Goal: Task Accomplishment & Management: Use online tool/utility

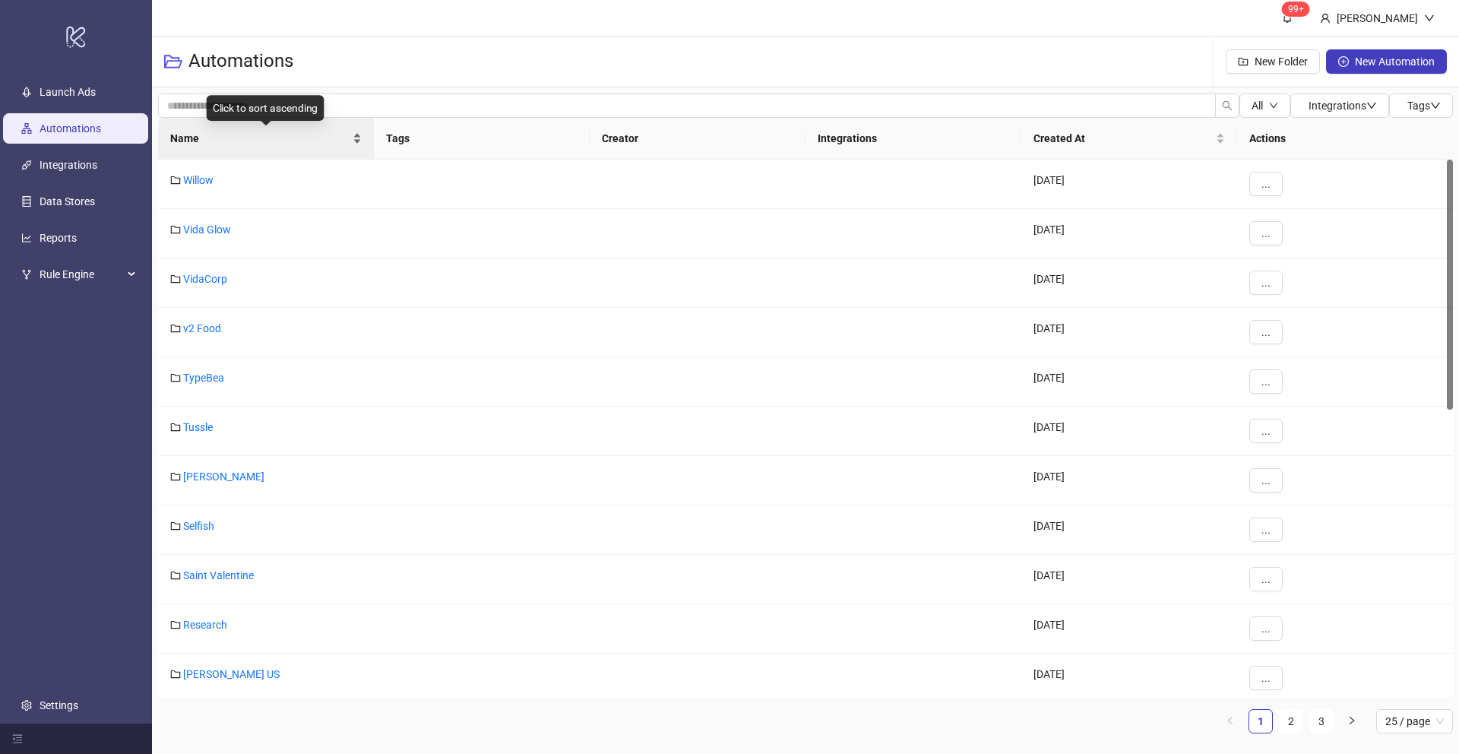
click at [362, 133] on div "Name" at bounding box center [265, 138] width 191 height 17
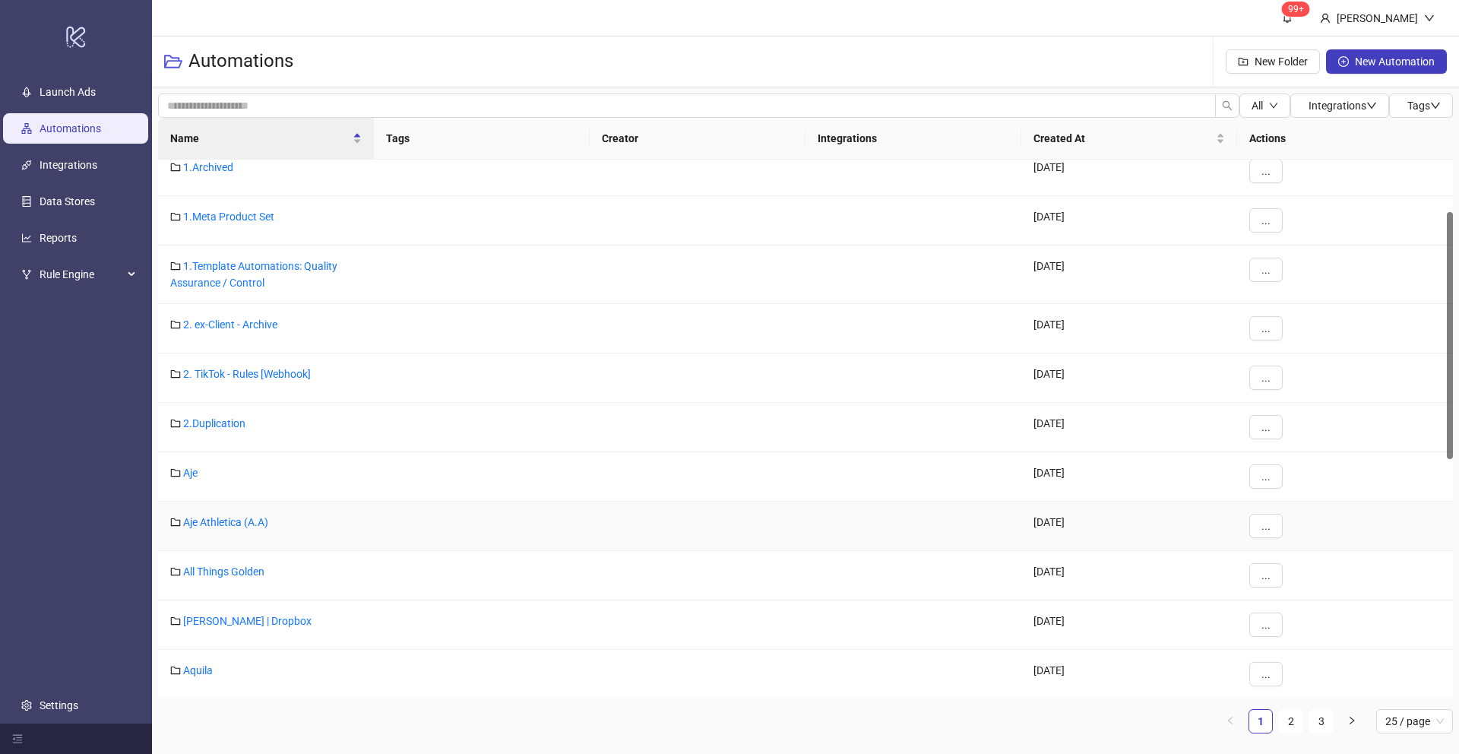
scroll to position [129, 0]
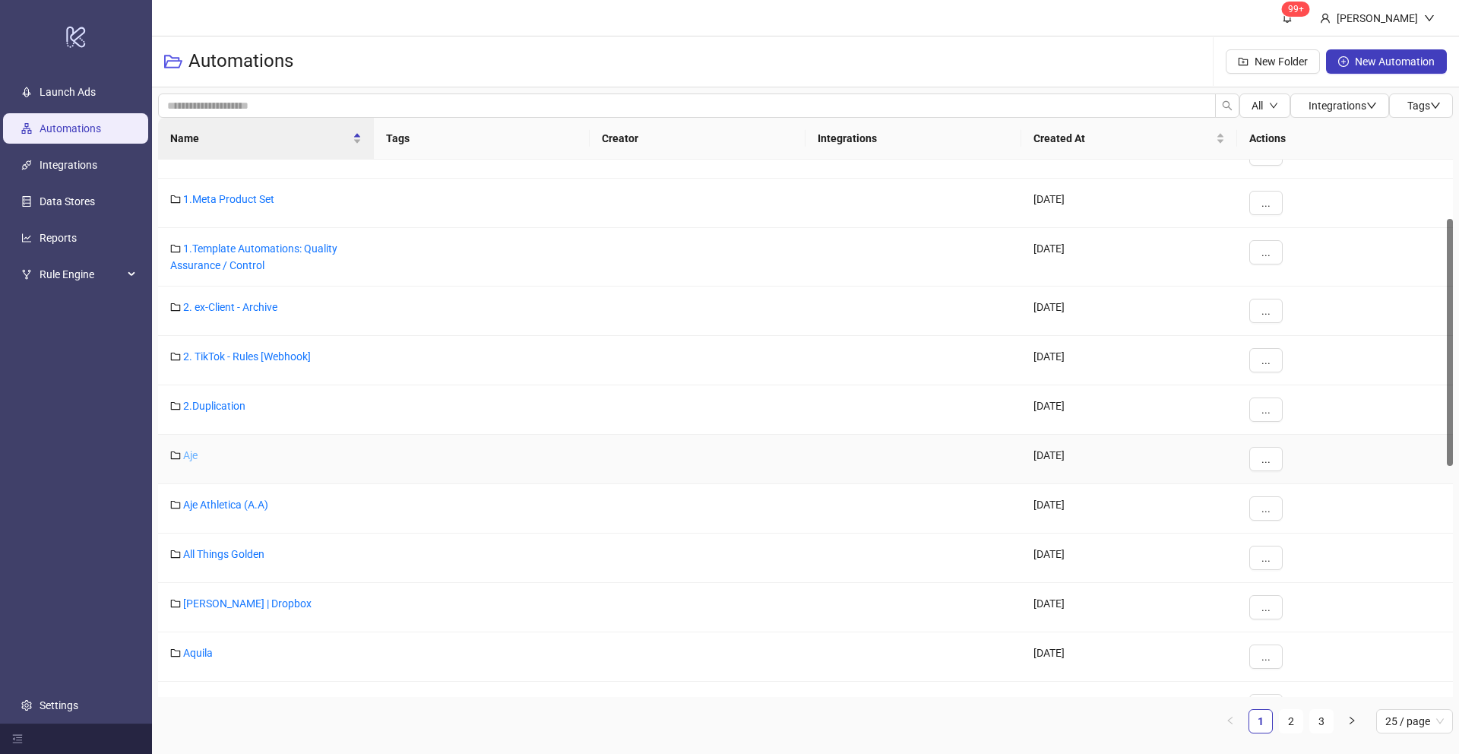
click at [187, 456] on link "Aje" at bounding box center [190, 455] width 14 height 12
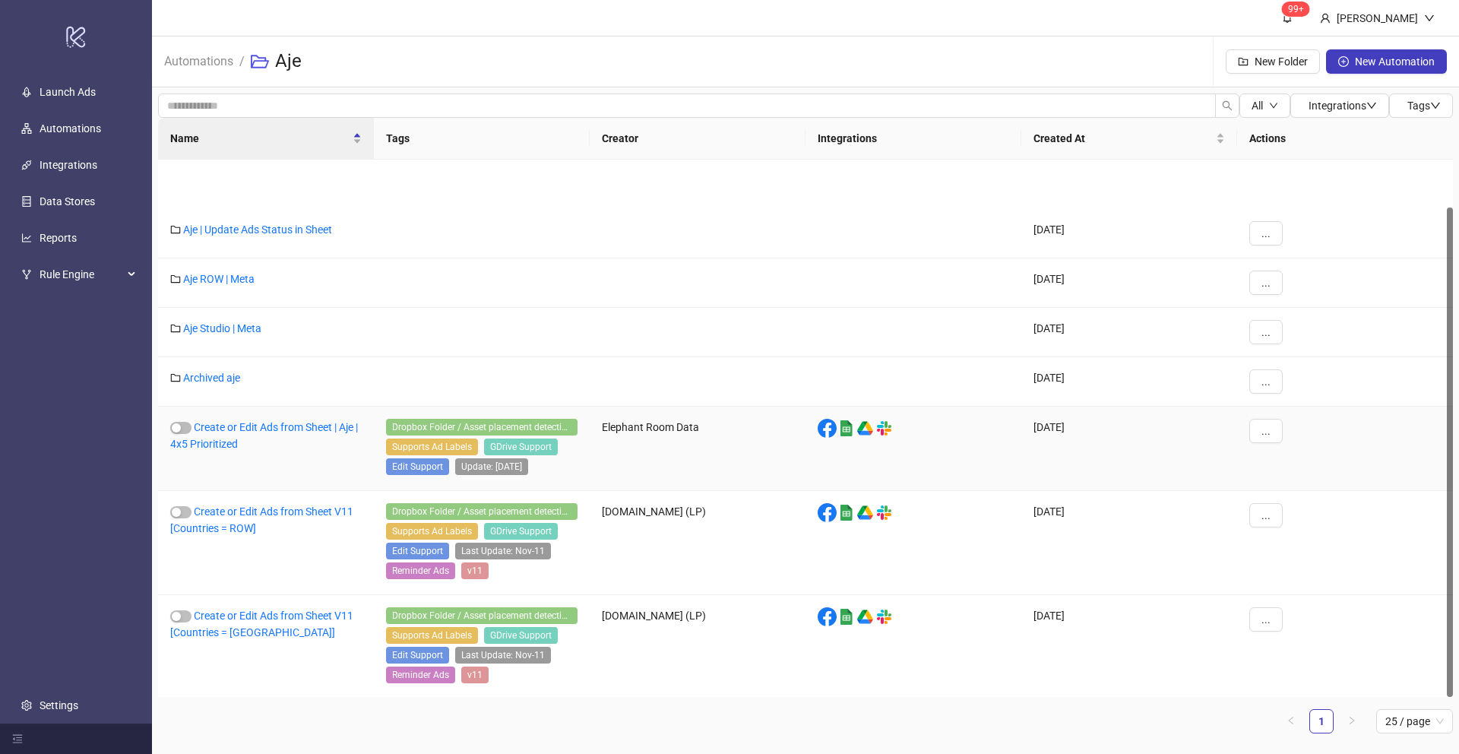
scroll to position [52, 0]
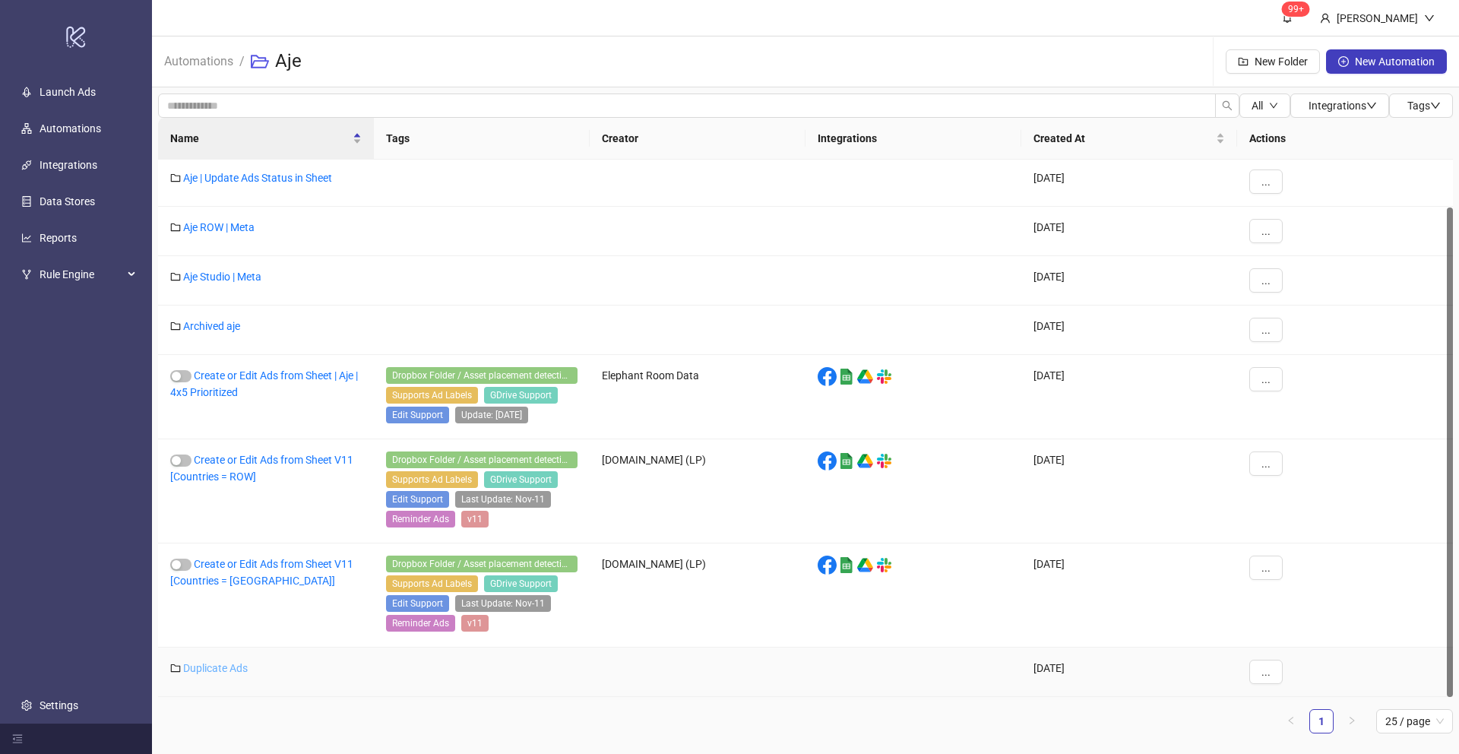
click at [215, 668] on link "Duplicate Ads" at bounding box center [215, 668] width 65 height 12
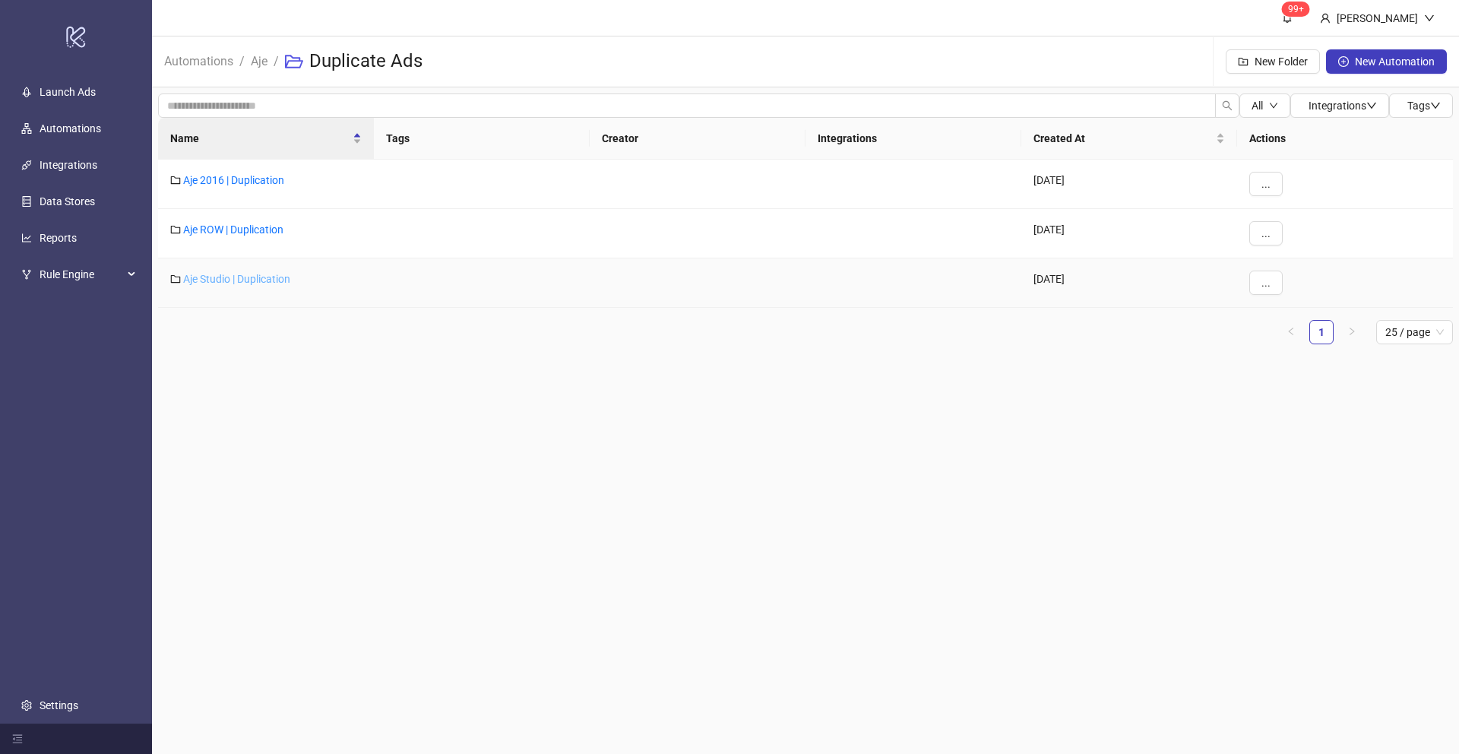
click at [207, 277] on link "Aje Studio | Duplication" at bounding box center [236, 279] width 107 height 12
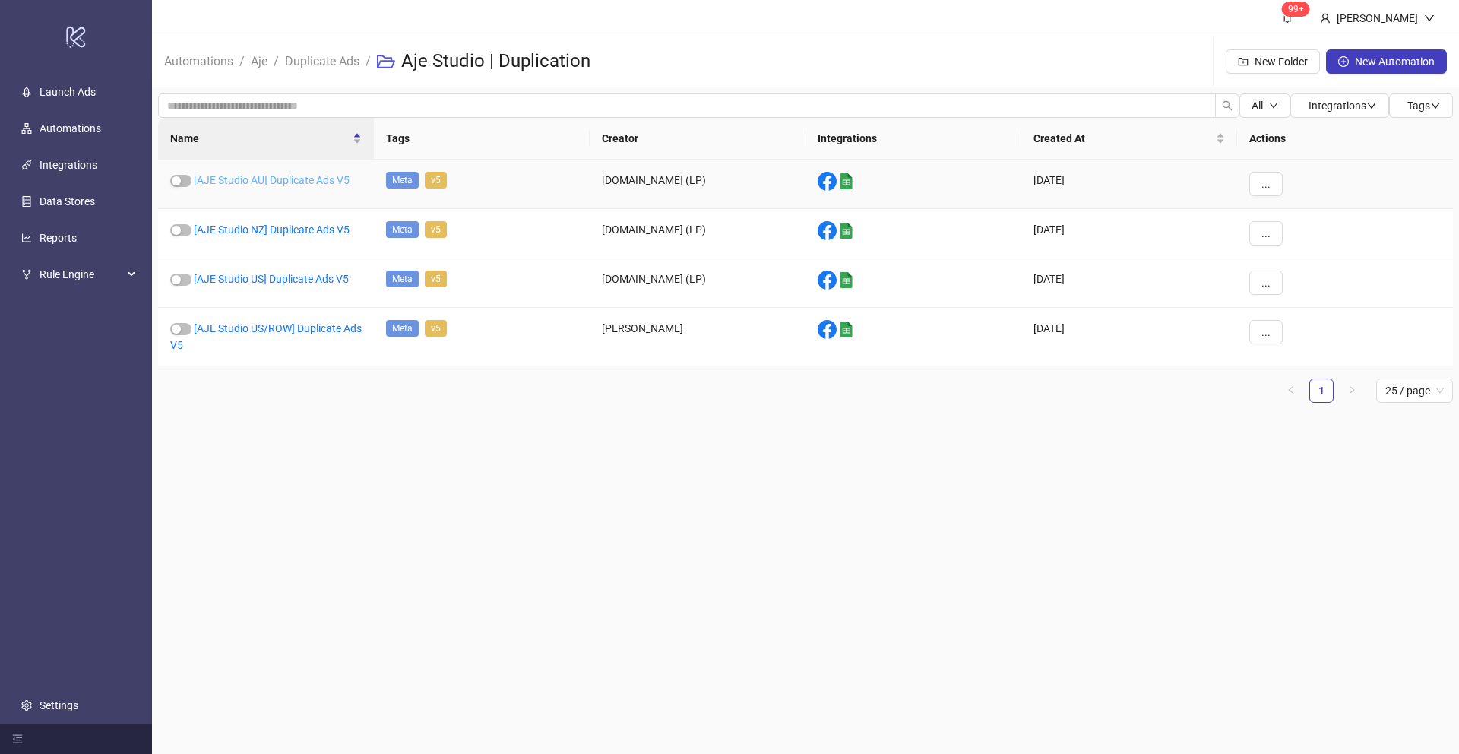
click at [275, 176] on link "[AJE Studio AU] Duplicate Ads V5" at bounding box center [272, 180] width 156 height 12
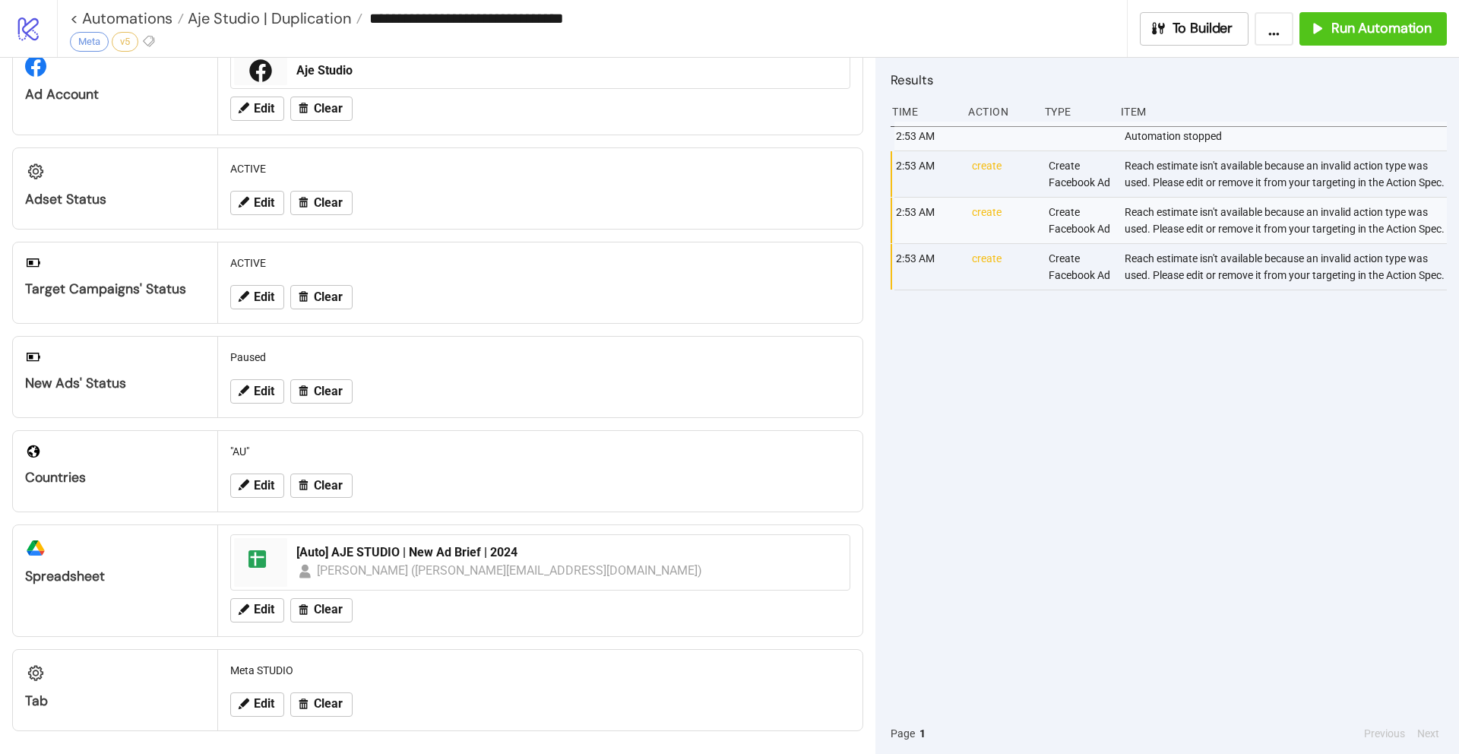
scroll to position [56, 0]
click at [1377, 31] on span "Run Automation" at bounding box center [1381, 28] width 100 height 17
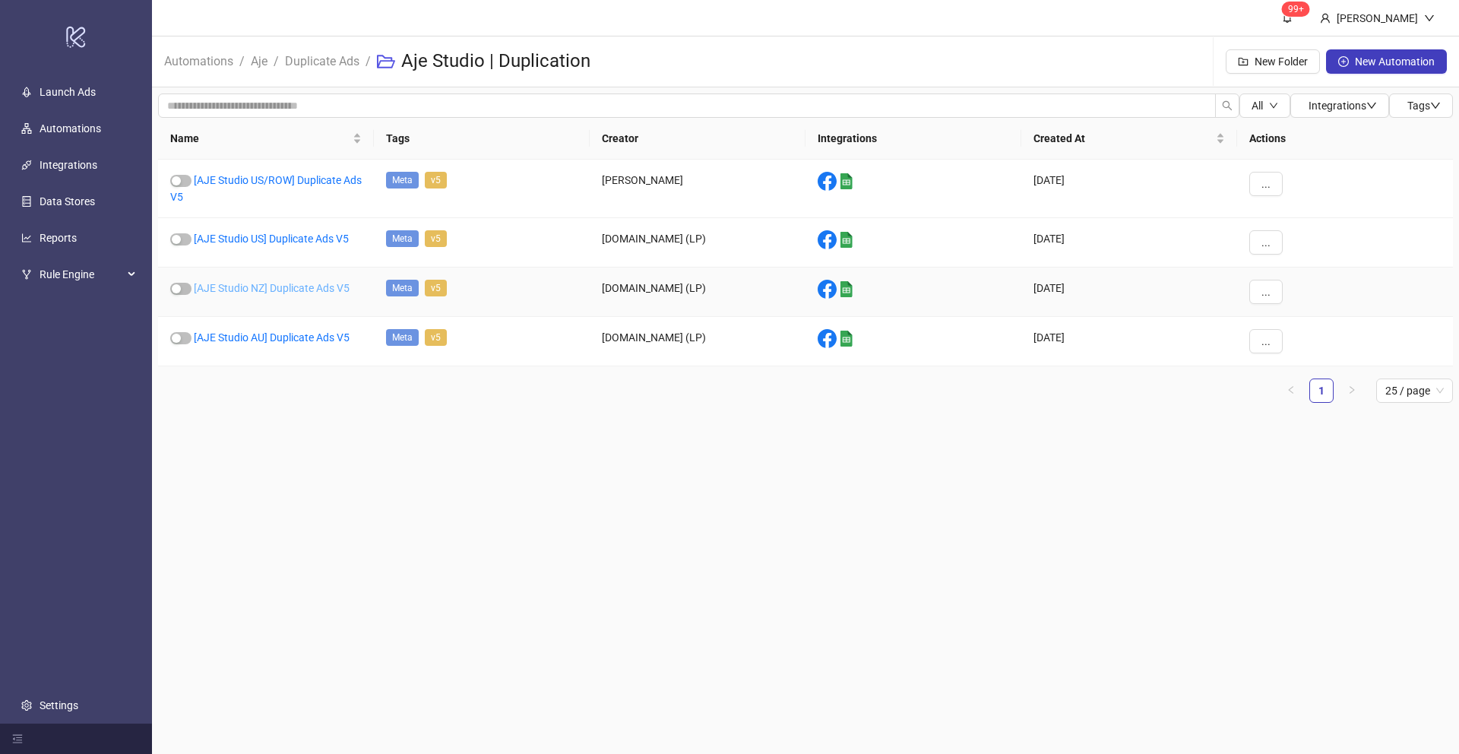
click at [253, 288] on link "[AJE Studio NZ] Duplicate Ads V5" at bounding box center [272, 288] width 156 height 12
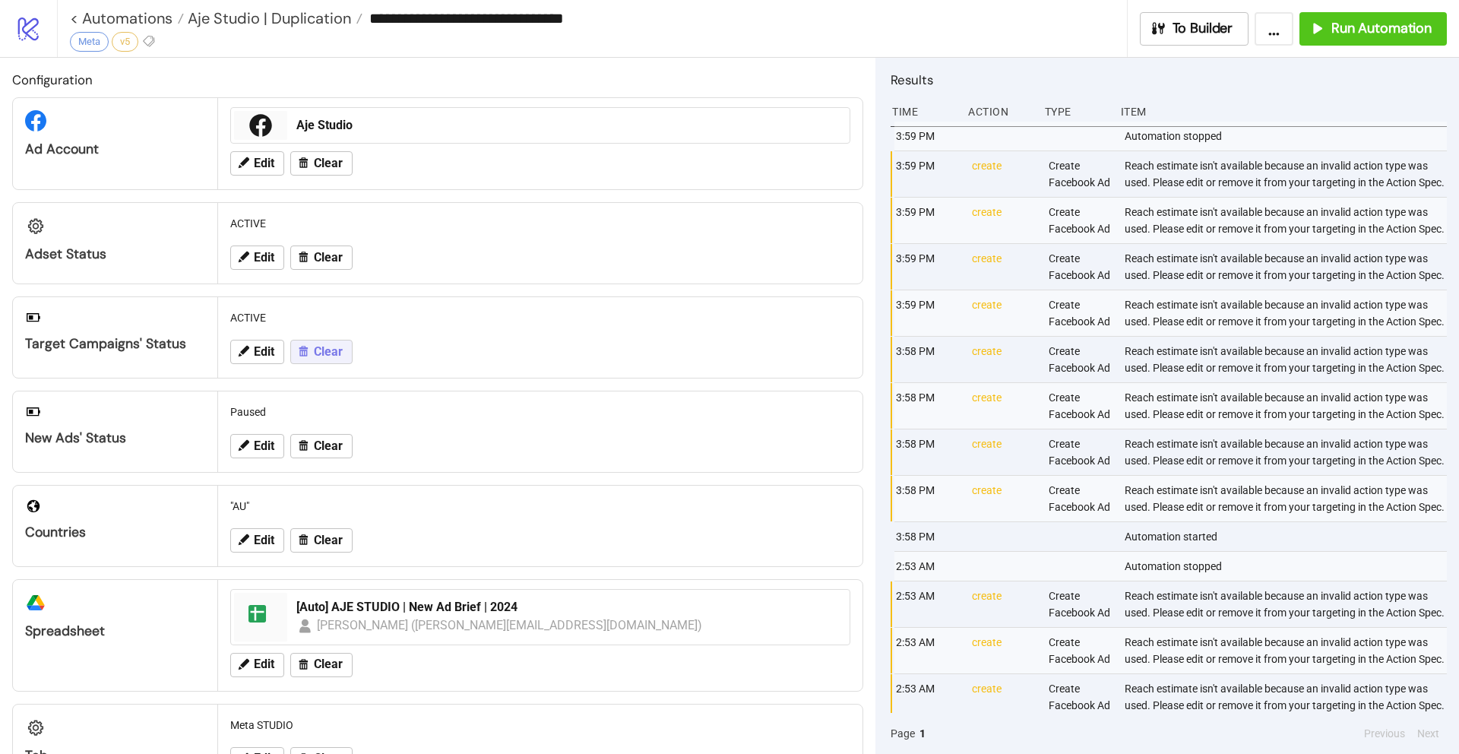
type input "**********"
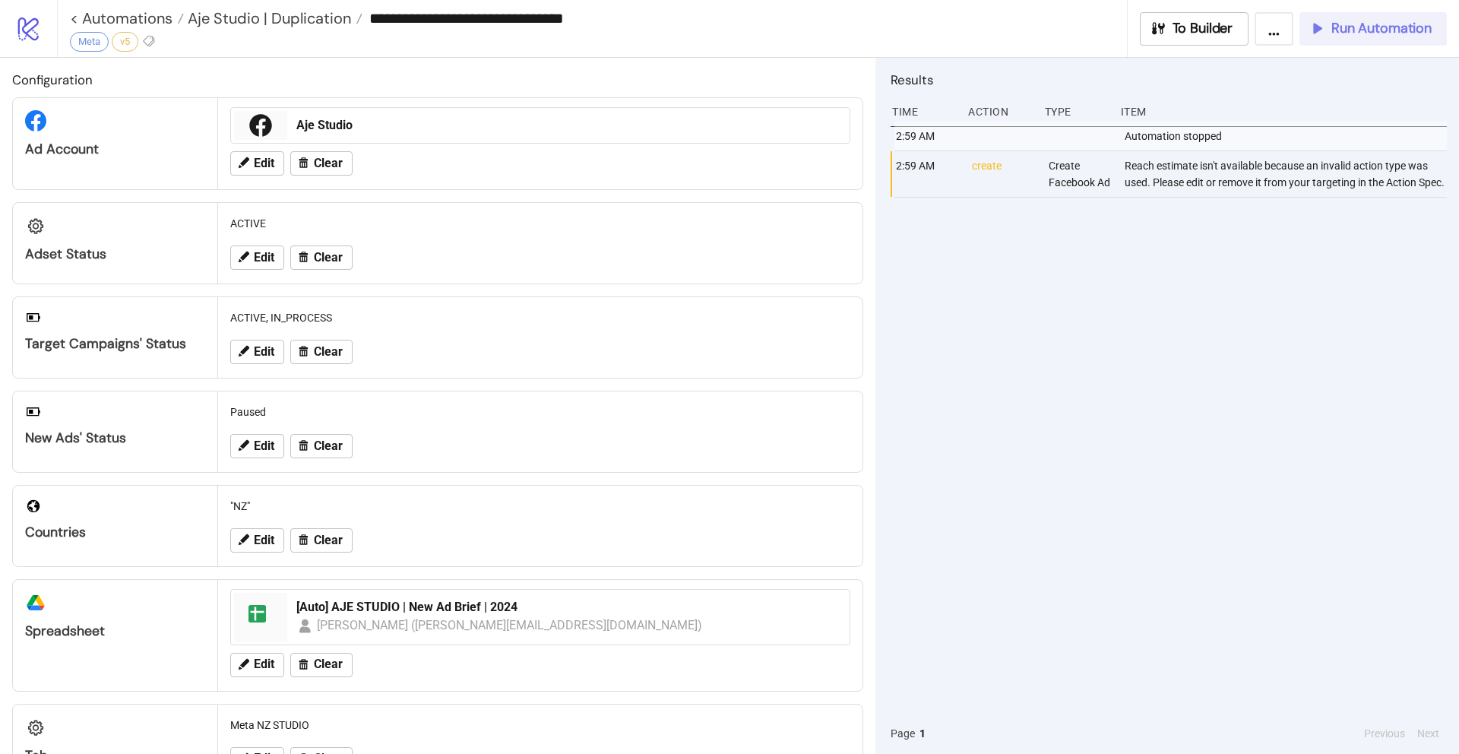
click at [1385, 25] on span "Run Automation" at bounding box center [1381, 28] width 100 height 17
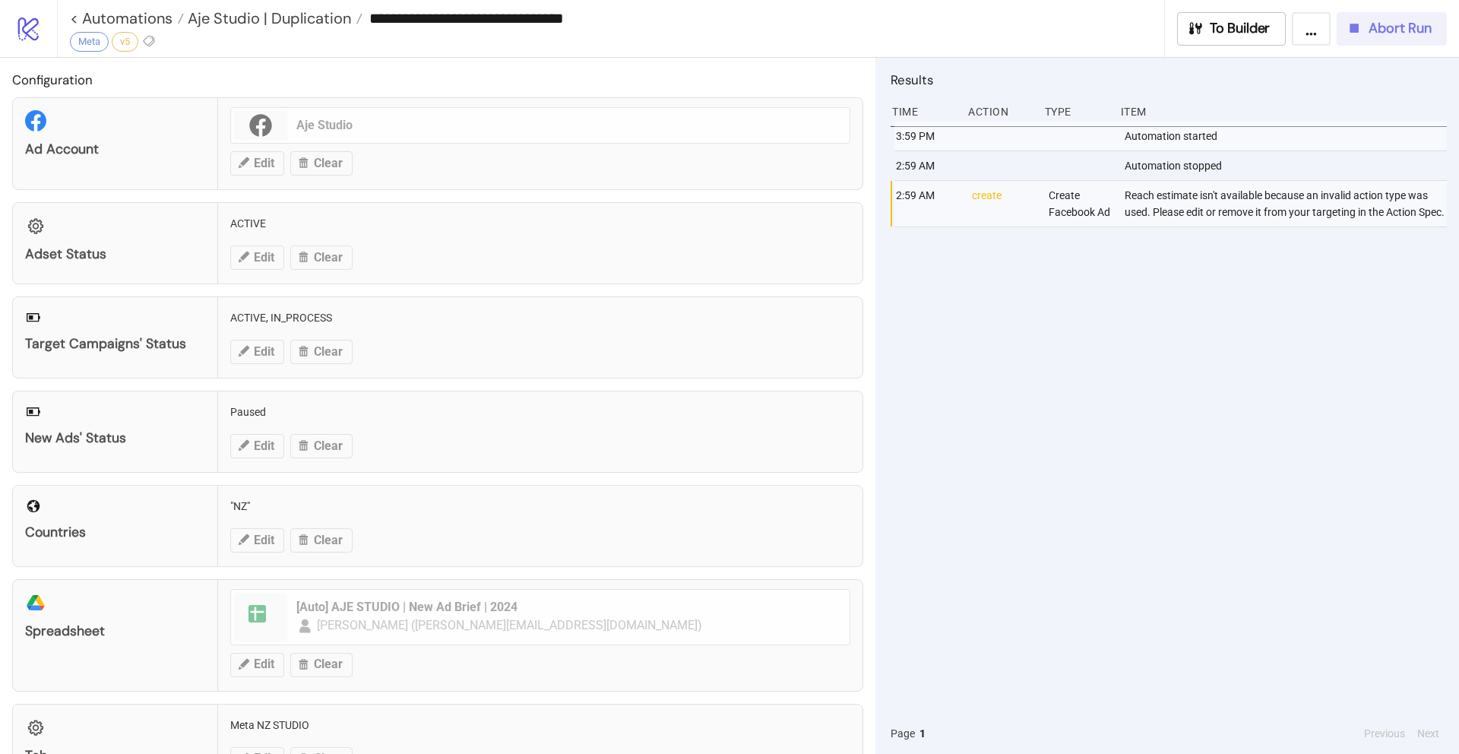
click at [1372, 37] on button "Abort Run" at bounding box center [1391, 28] width 110 height 33
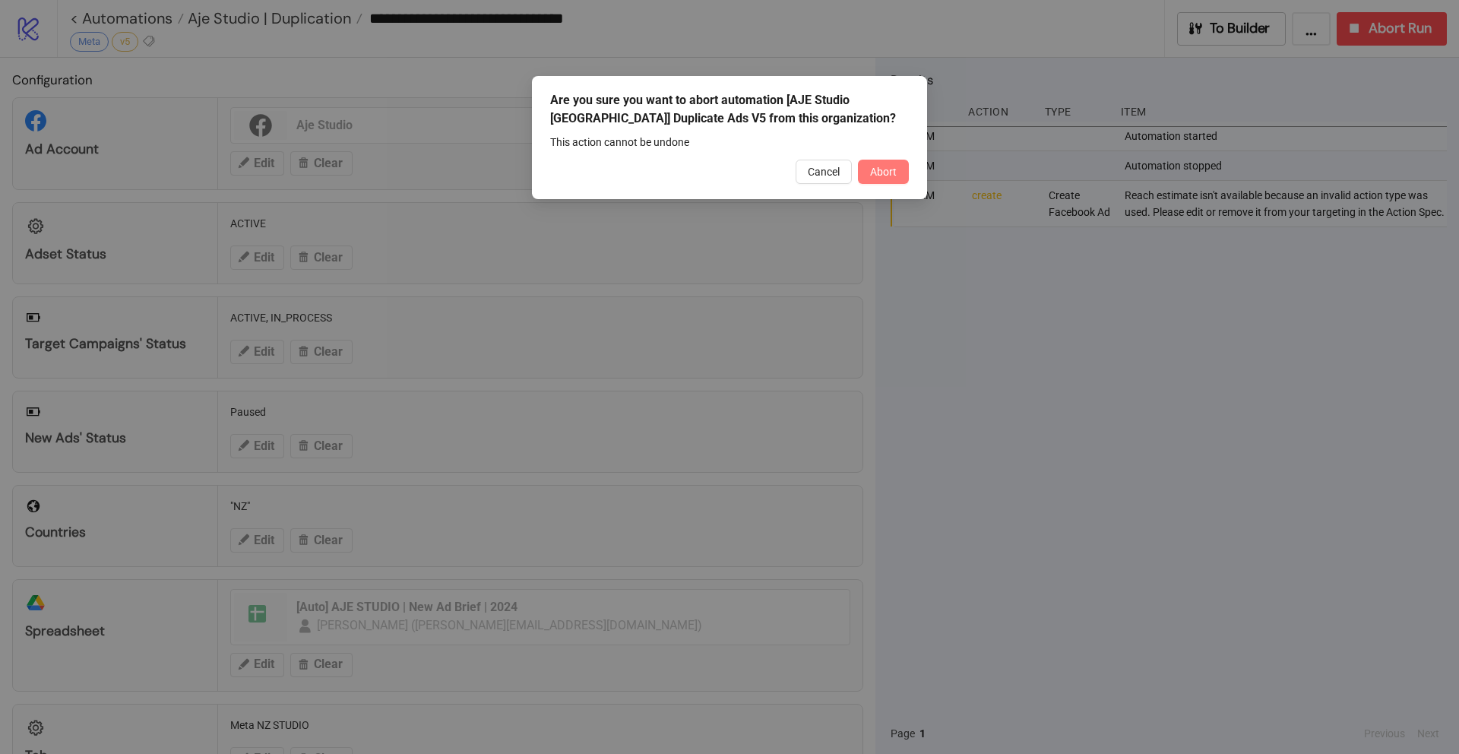
click at [883, 167] on span "Abort" at bounding box center [883, 172] width 27 height 12
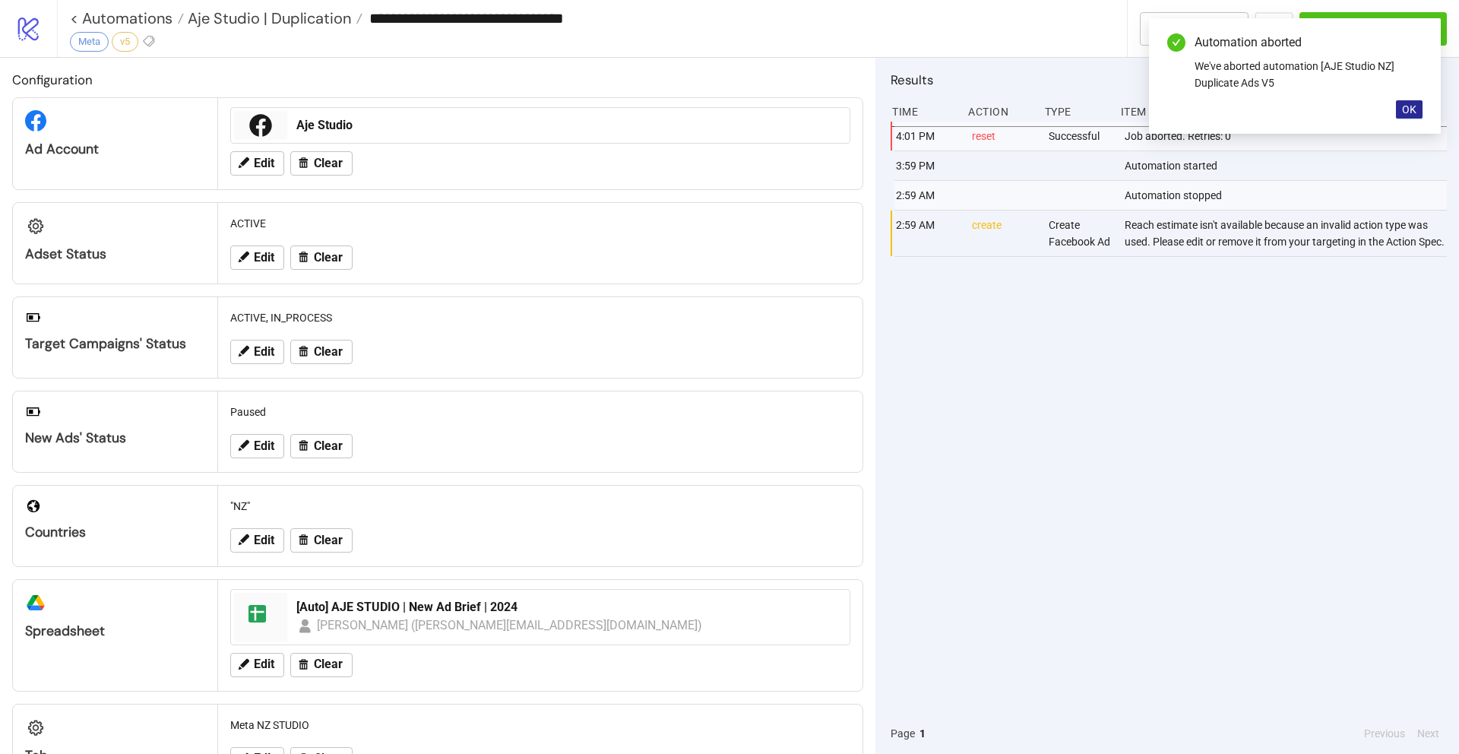
click at [1403, 107] on span "OK" at bounding box center [1409, 109] width 14 height 12
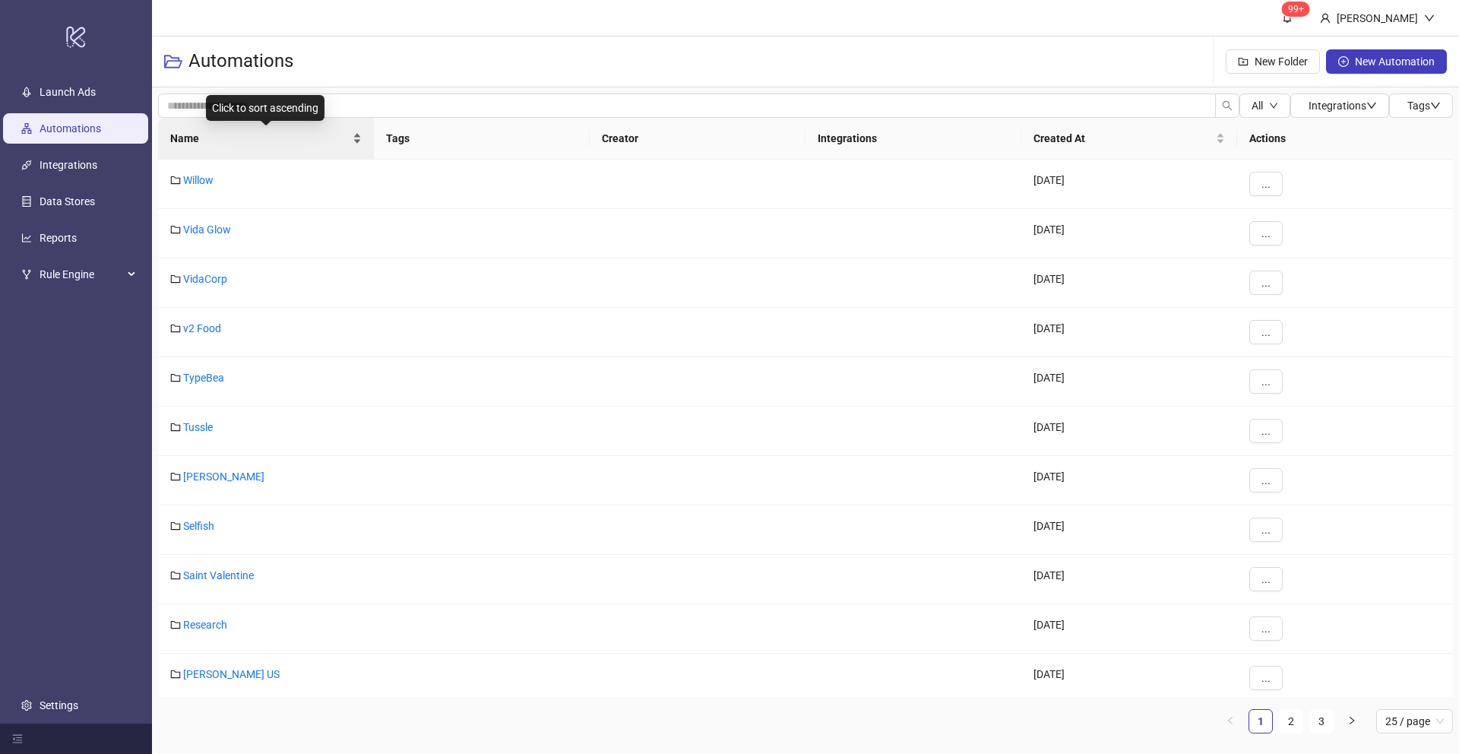
click at [356, 137] on div "Name" at bounding box center [265, 138] width 191 height 17
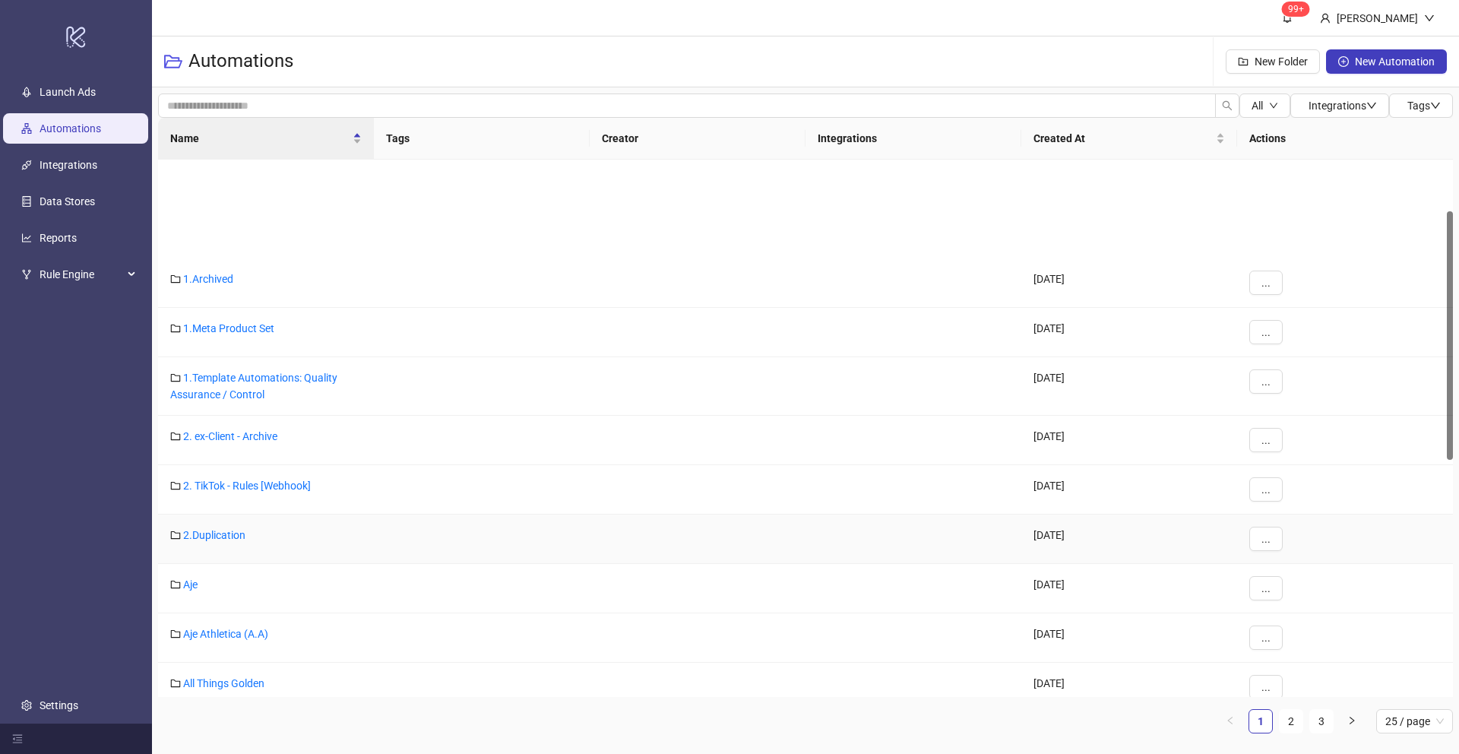
scroll to position [112, 0]
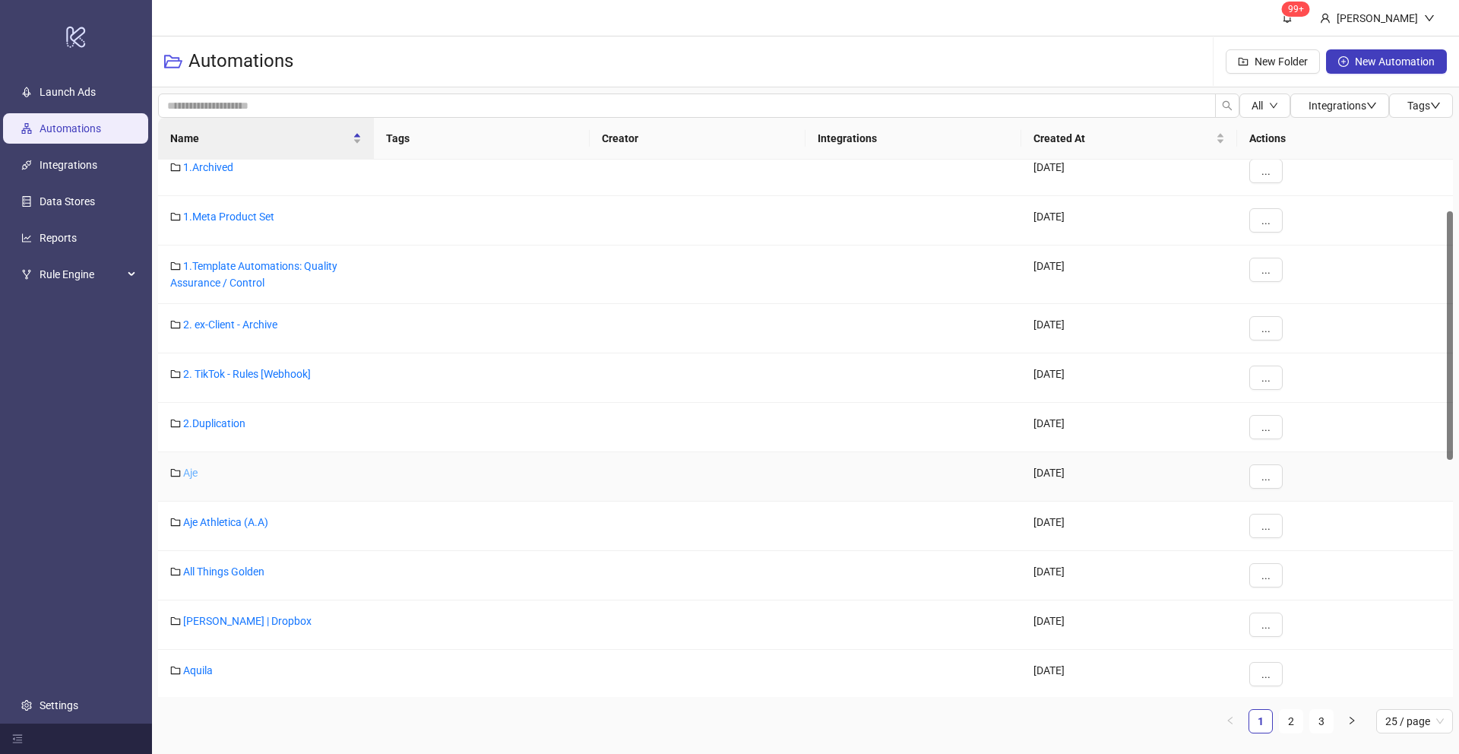
click at [190, 475] on link "Aje" at bounding box center [190, 472] width 14 height 12
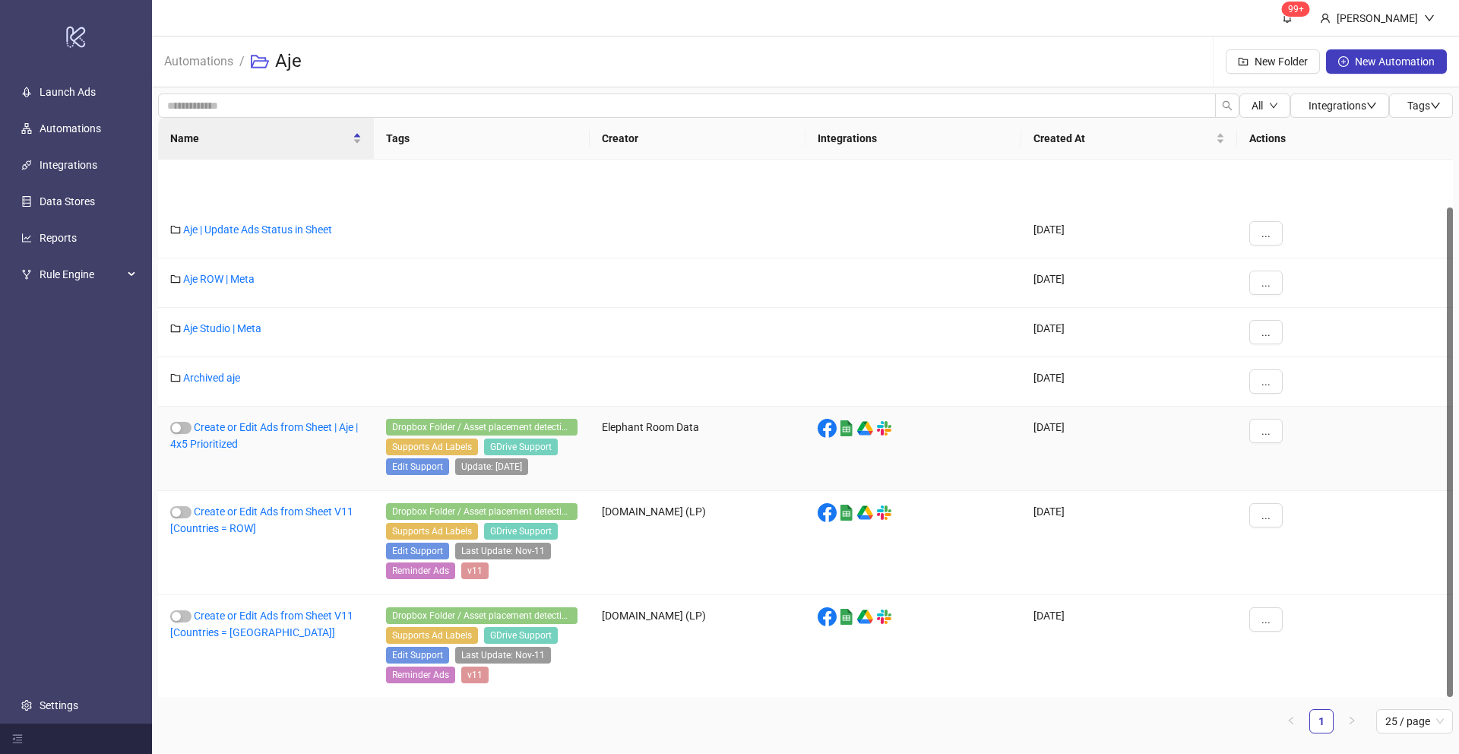
scroll to position [52, 0]
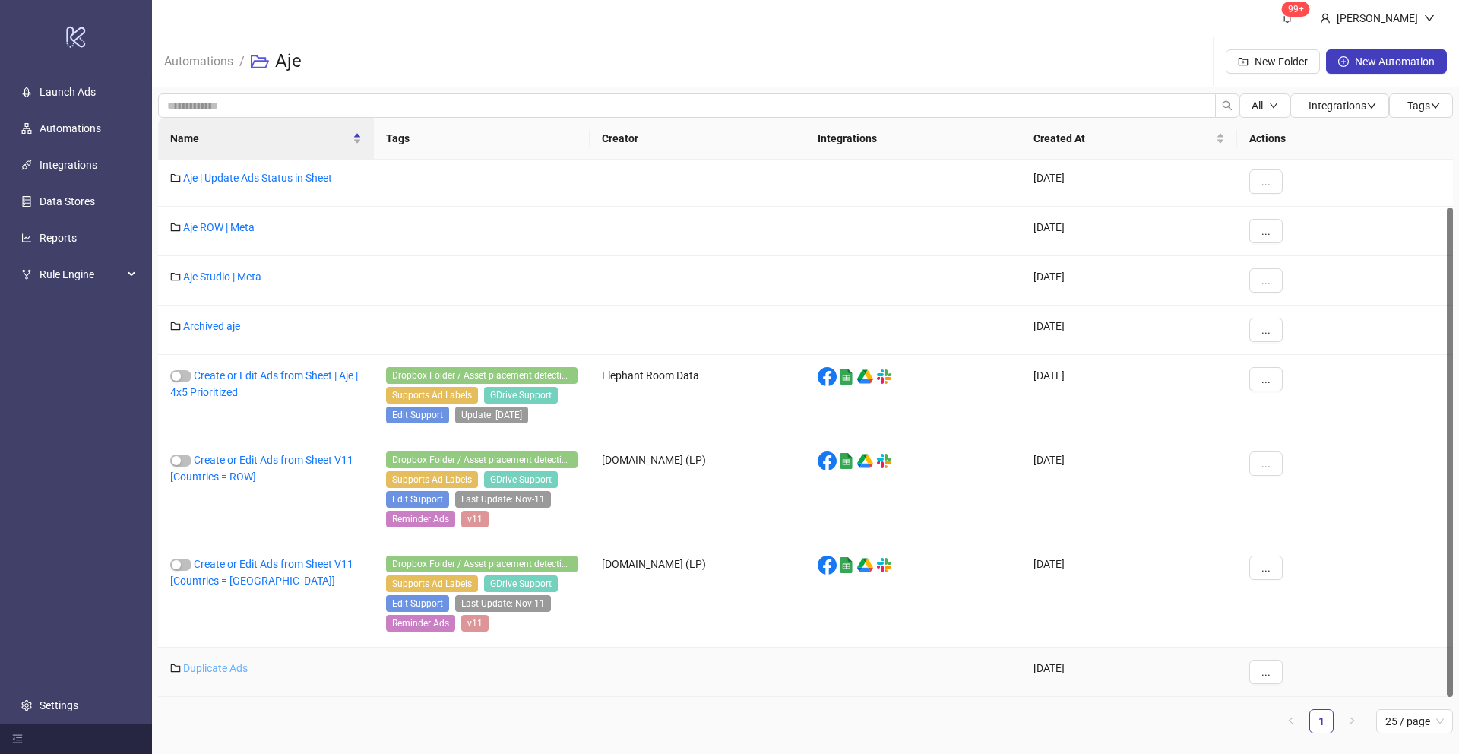
click at [213, 667] on link "Duplicate Ads" at bounding box center [215, 668] width 65 height 12
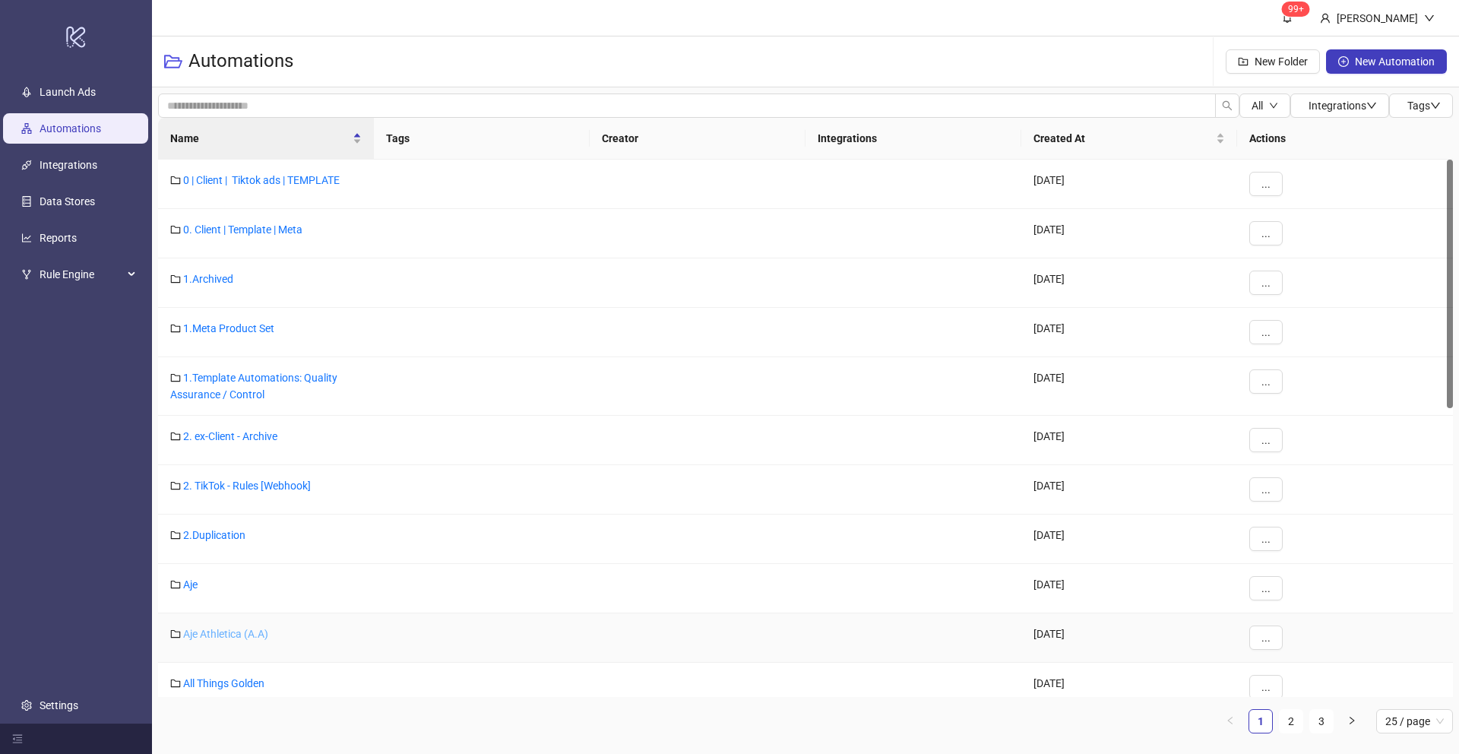
click at [194, 631] on link "Aje Athletica (A.A)" at bounding box center [225, 634] width 85 height 12
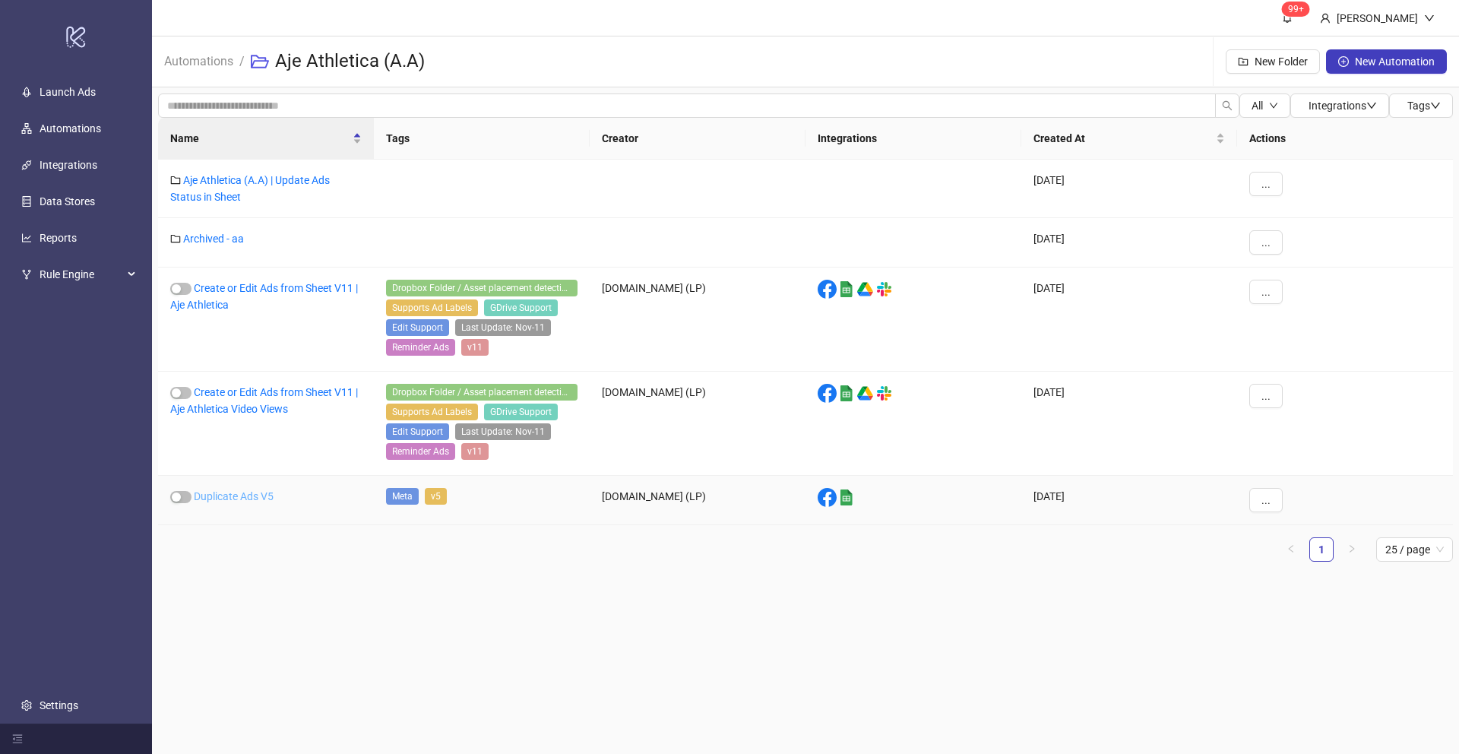
click at [235, 497] on link "Duplicate Ads V5" at bounding box center [234, 496] width 80 height 12
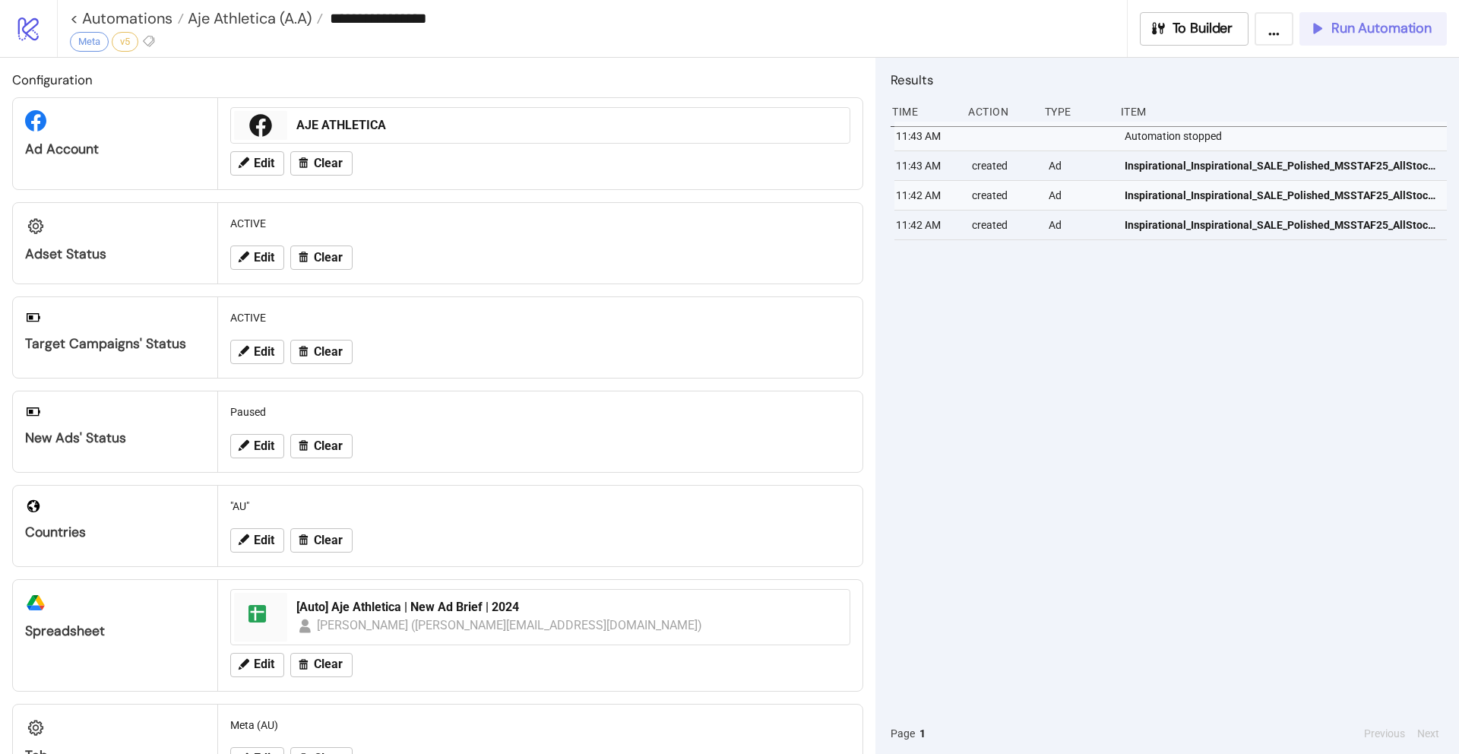
click at [1380, 34] on span "Run Automation" at bounding box center [1381, 28] width 100 height 17
